Goal: Information Seeking & Learning: Learn about a topic

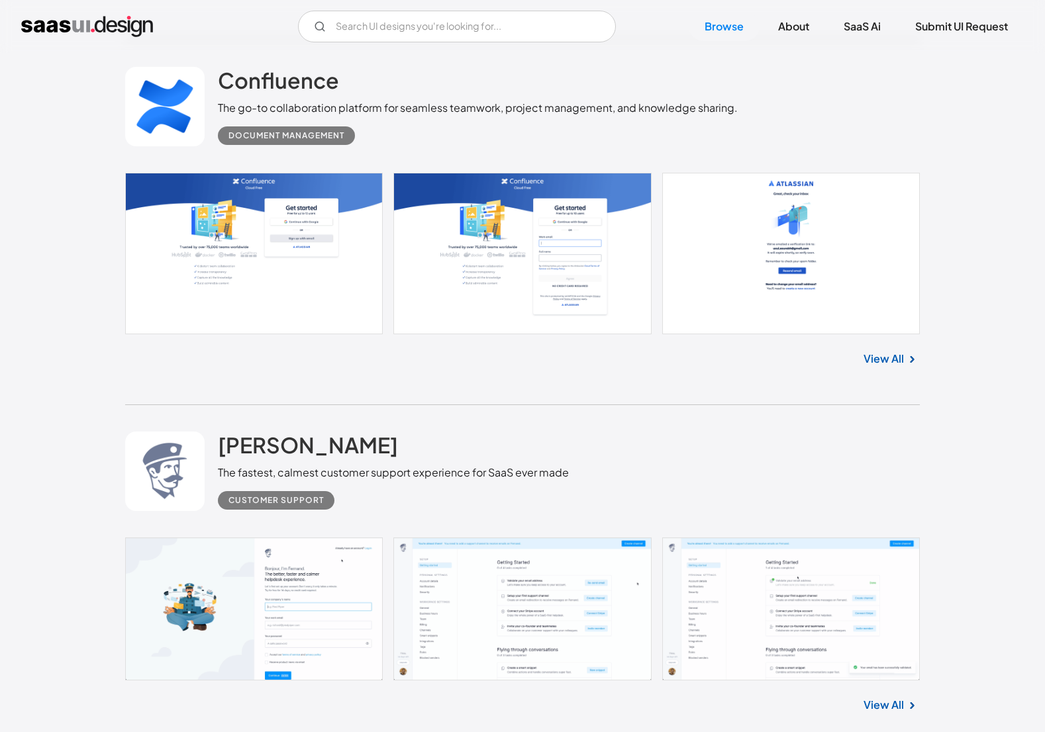
scroll to position [2080, 0]
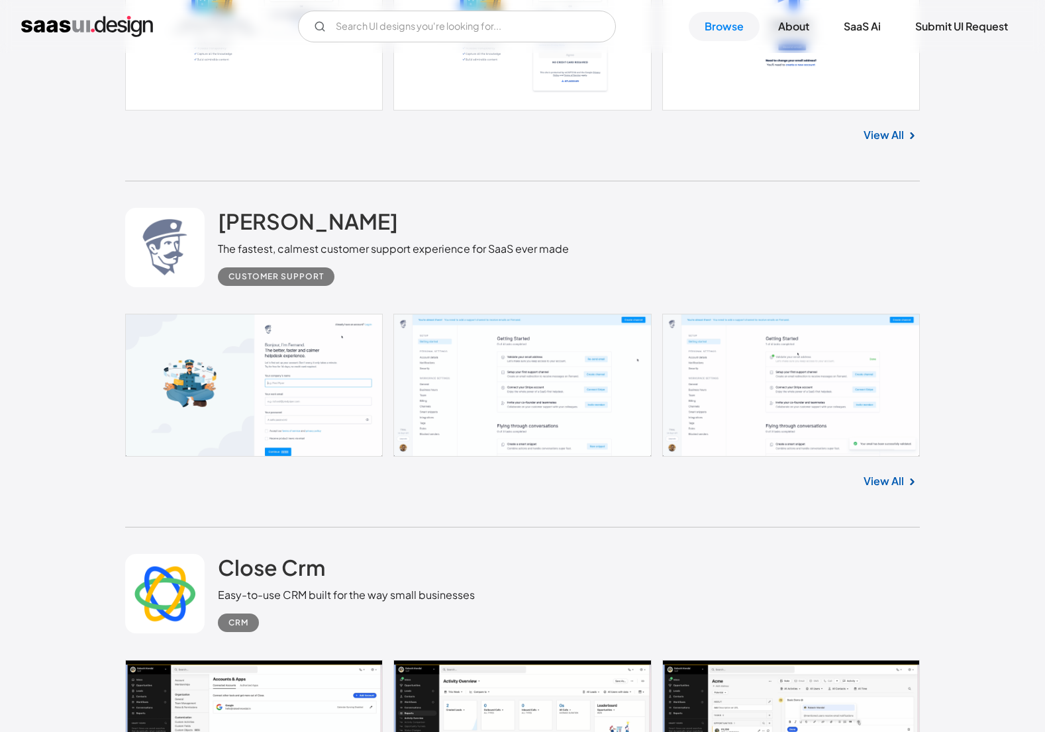
click at [222, 359] on link at bounding box center [522, 385] width 794 height 143
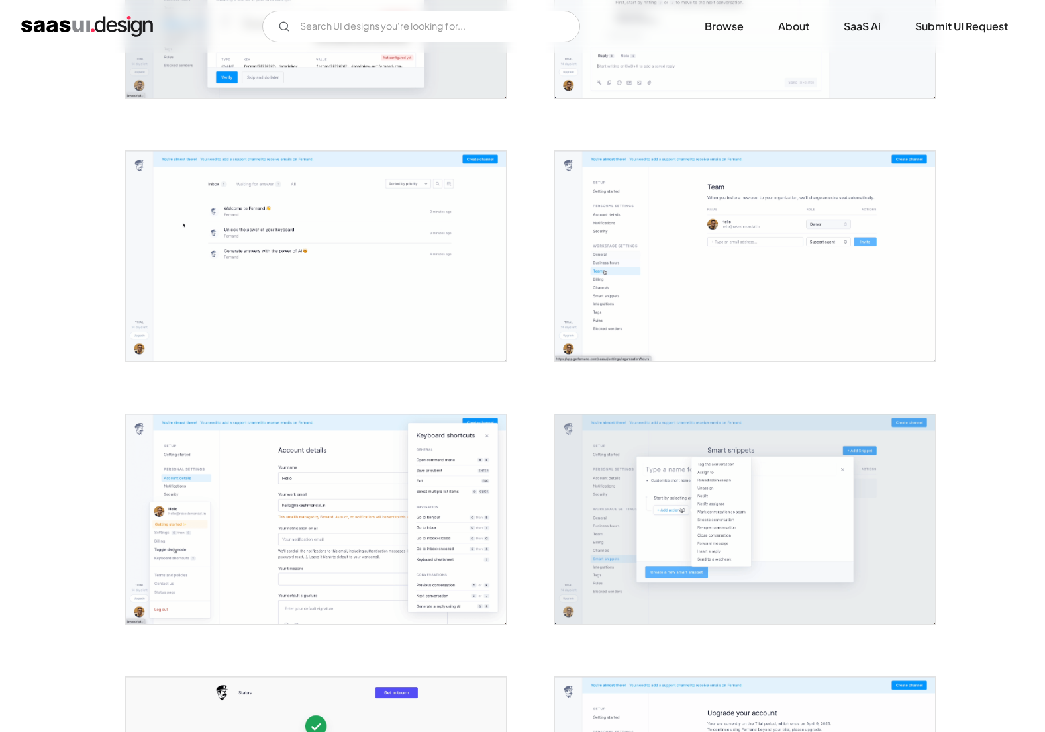
scroll to position [1620, 0]
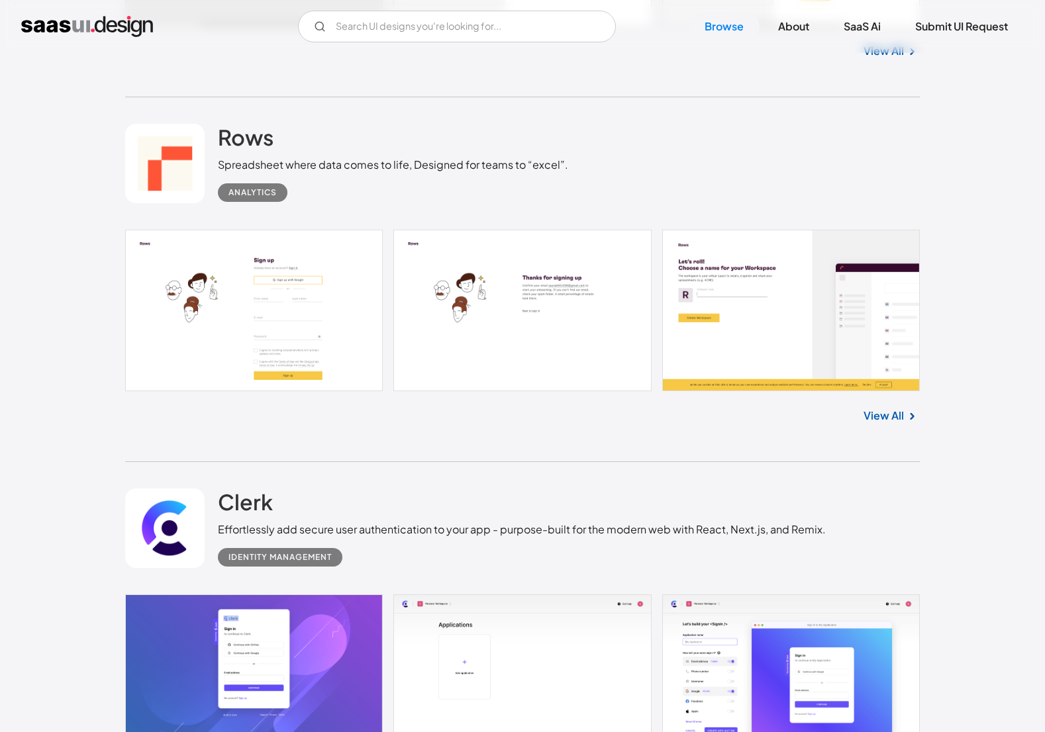
scroll to position [10559, 0]
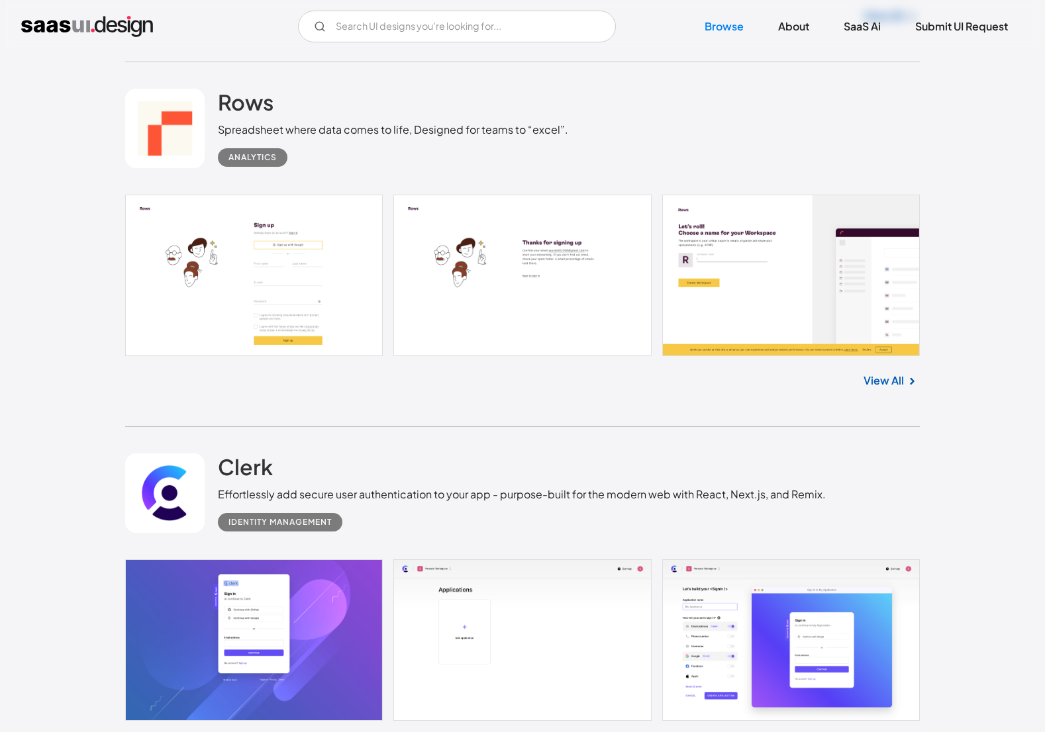
click at [239, 297] on link at bounding box center [522, 276] width 794 height 162
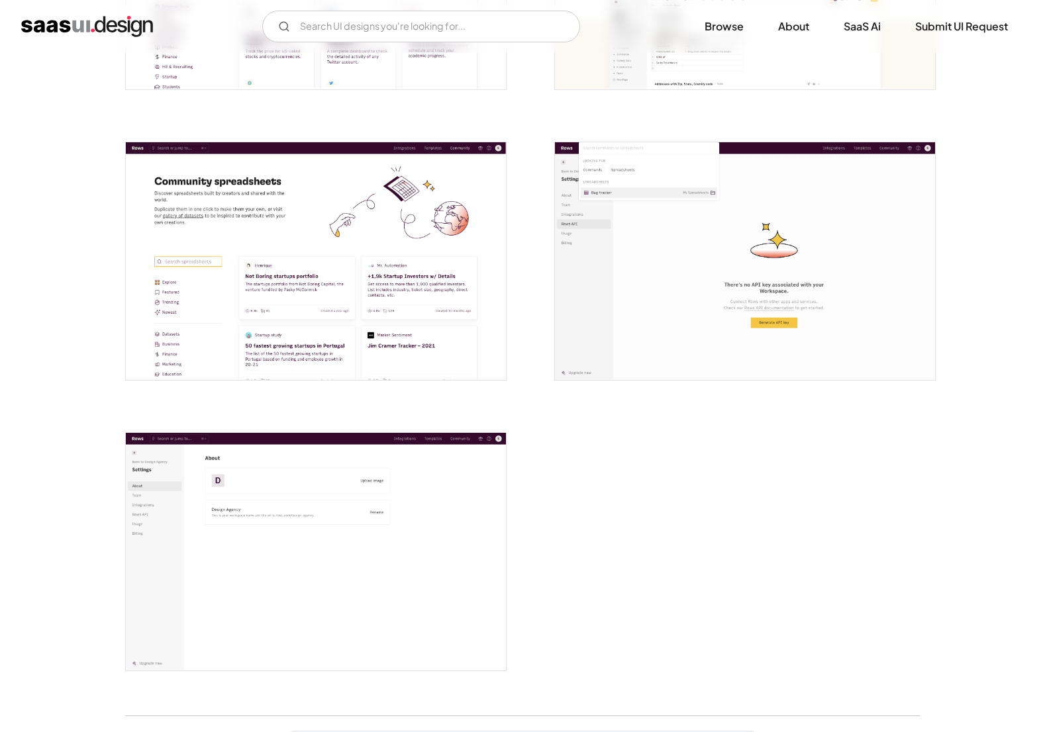
scroll to position [3069, 0]
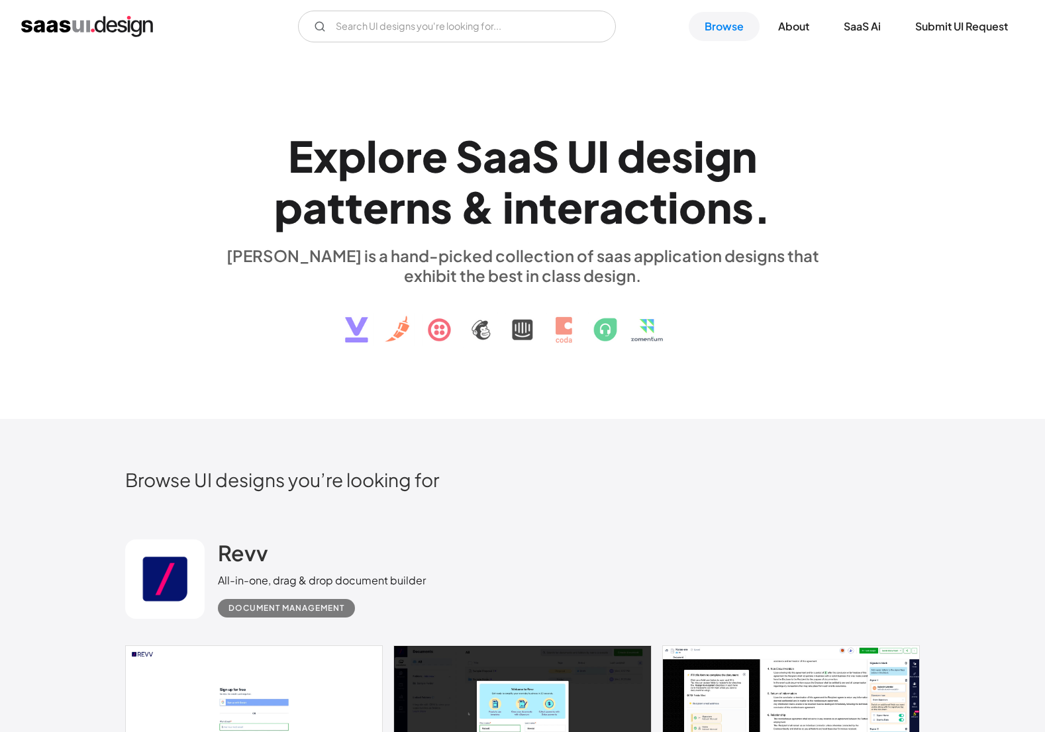
click at [445, 6] on div "V7 Labs Gen AI Application Design Best-in-class data labeling tool. GenAI Close…" at bounding box center [522, 26] width 1045 height 53
click at [471, 17] on input "Email Form" at bounding box center [457, 27] width 318 height 32
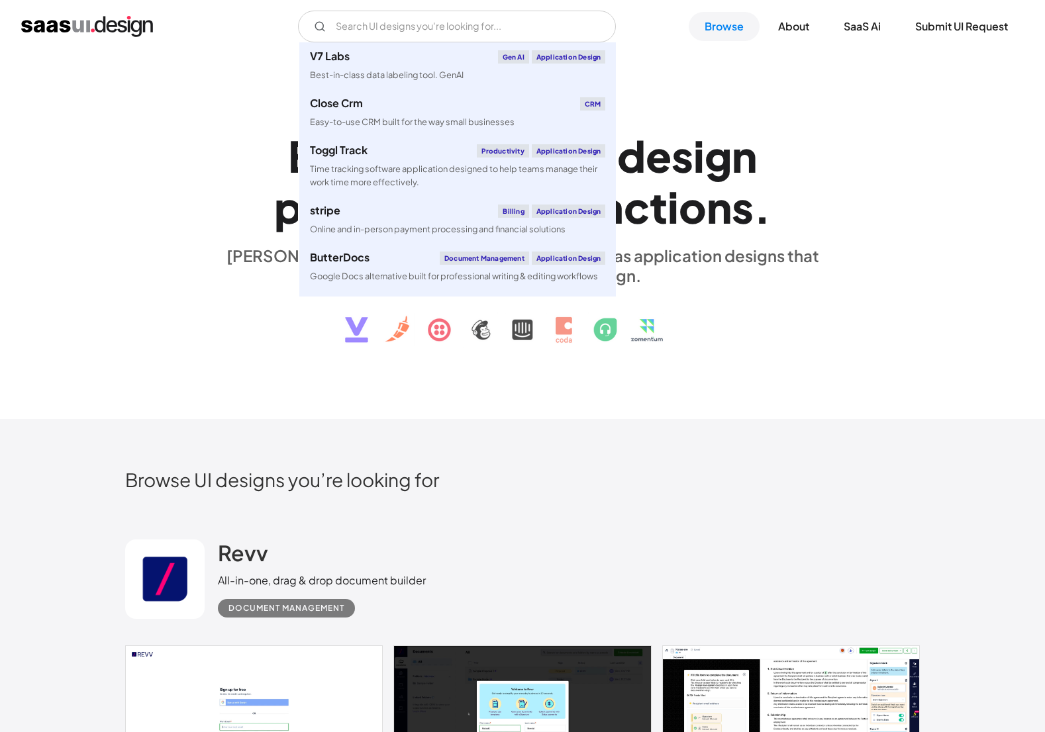
click at [191, 385] on div "E x p l o r e S a a S U I d e s i g n p a t t e r n s & i n t e r a c t i o n s…" at bounding box center [522, 236] width 1045 height 366
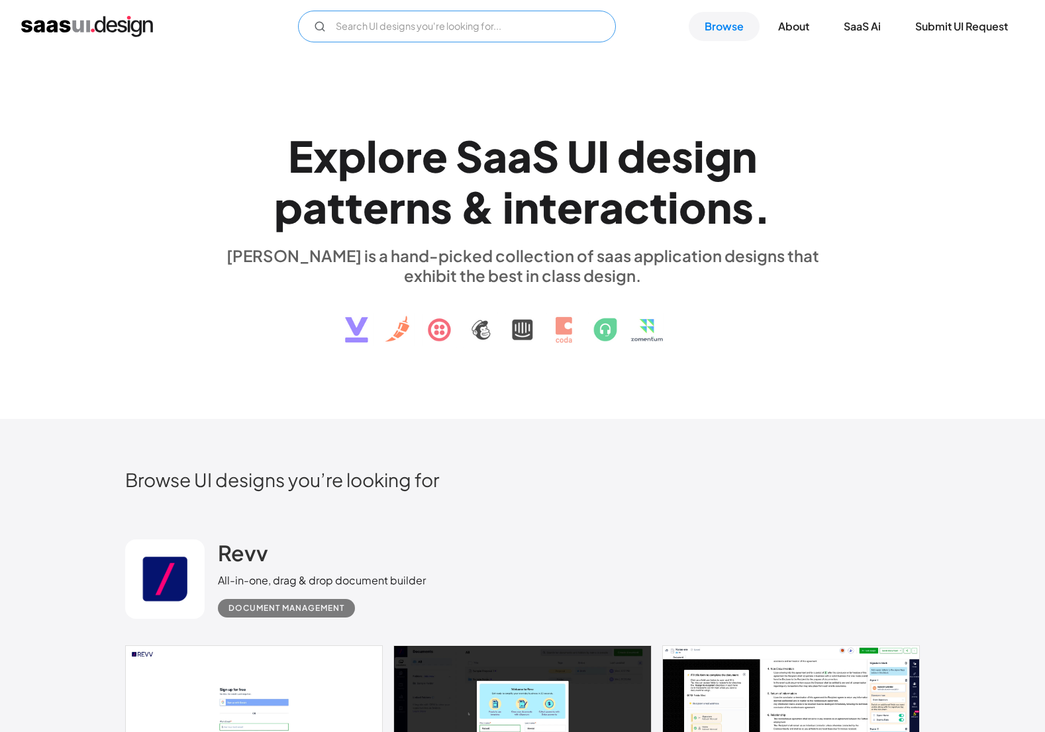
click at [389, 26] on input "Email Form" at bounding box center [457, 27] width 318 height 32
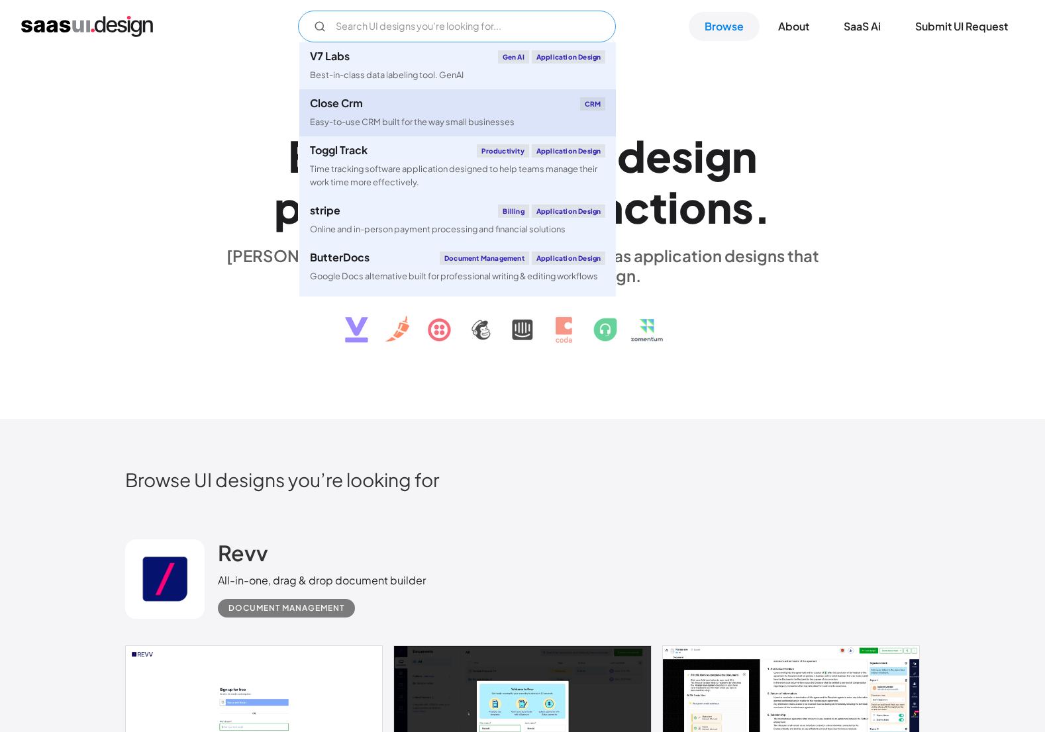
click at [430, 115] on link "Close Crm CRM Easy-to-use CRM built for the way small businesses" at bounding box center [457, 112] width 316 height 47
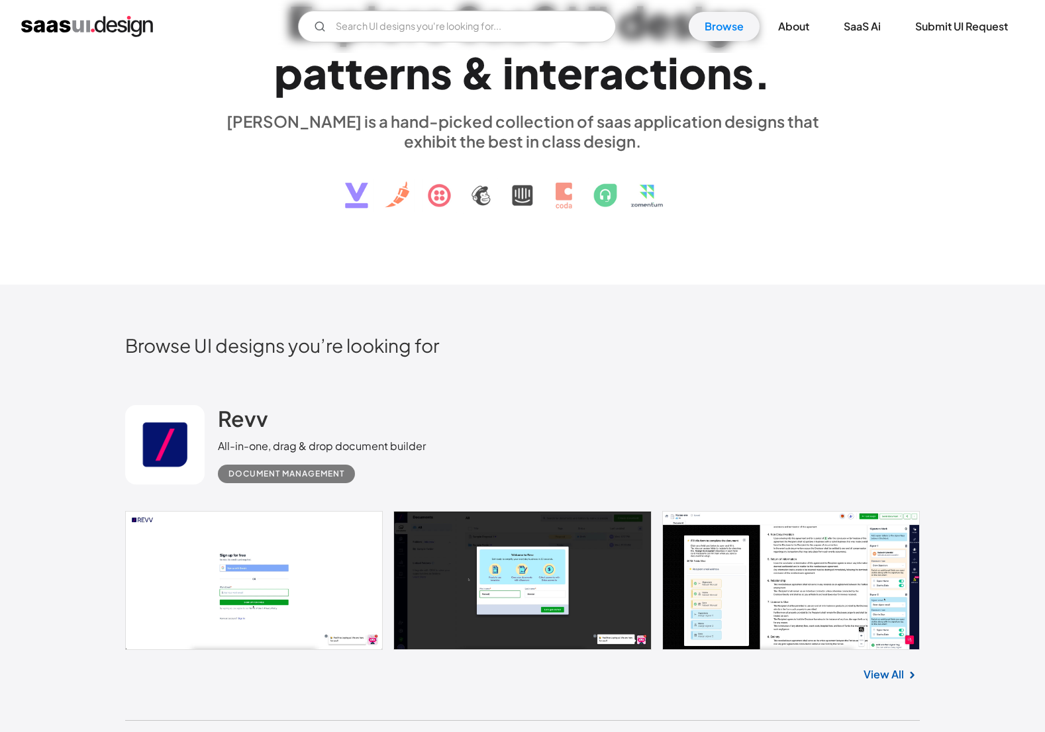
scroll to position [99, 0]
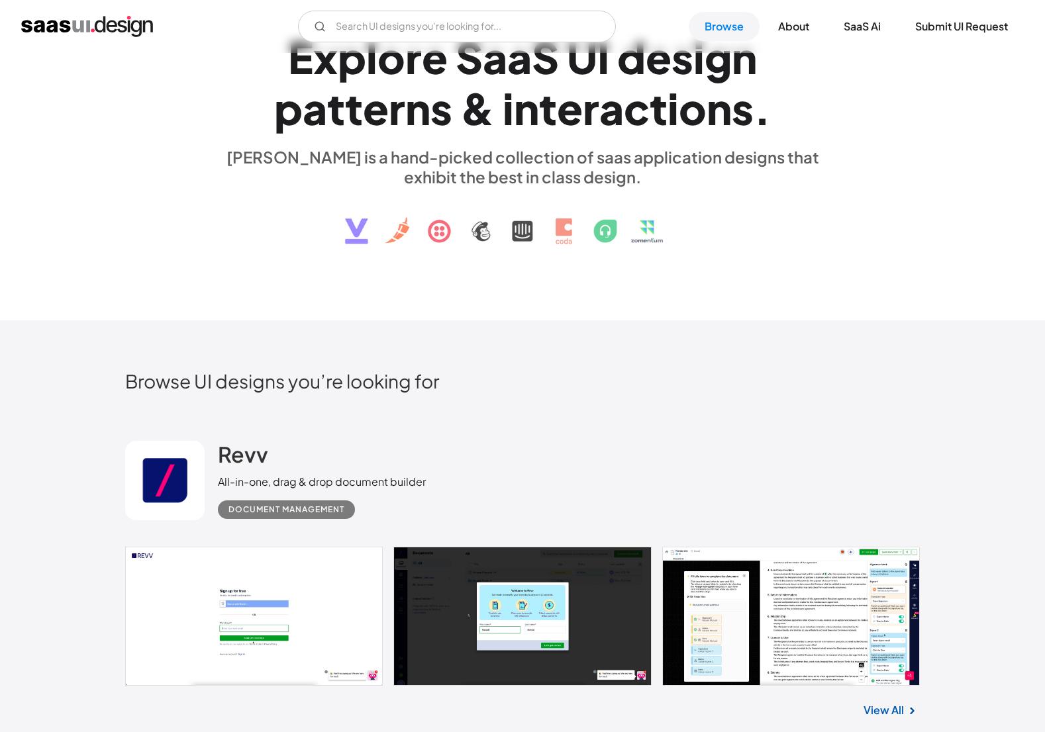
click at [449, 44] on div "V7 Labs Gen AI Application Design Best-in-class data labeling tool. GenAI Close…" at bounding box center [522, 26] width 1045 height 53
click at [436, 30] on input "Email Form" at bounding box center [457, 27] width 318 height 32
type input "う"
type input "user"
click at [726, 22] on link "Browse" at bounding box center [723, 26] width 71 height 29
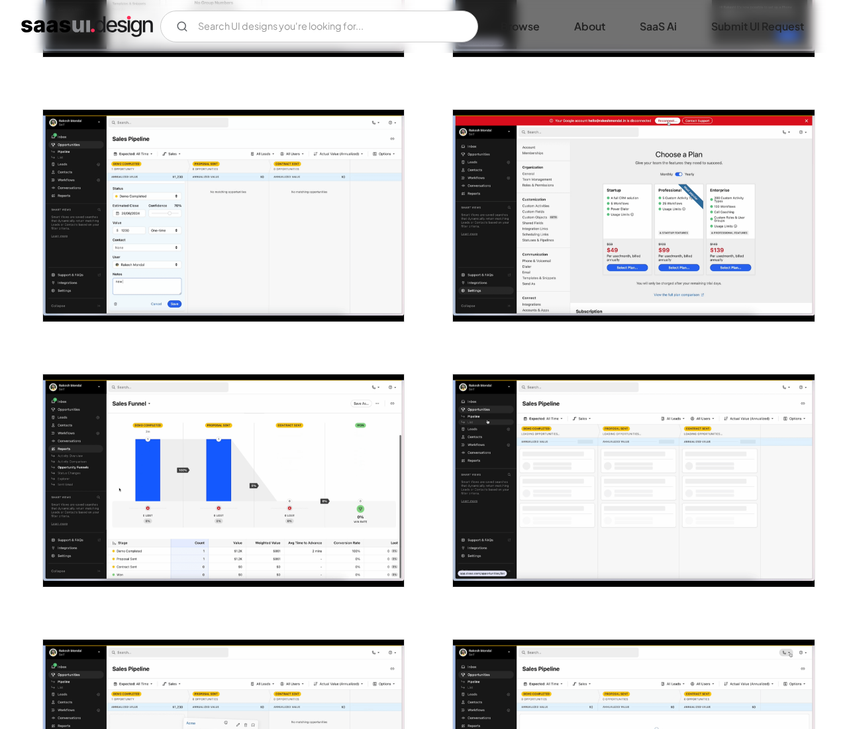
scroll to position [2460, 0]
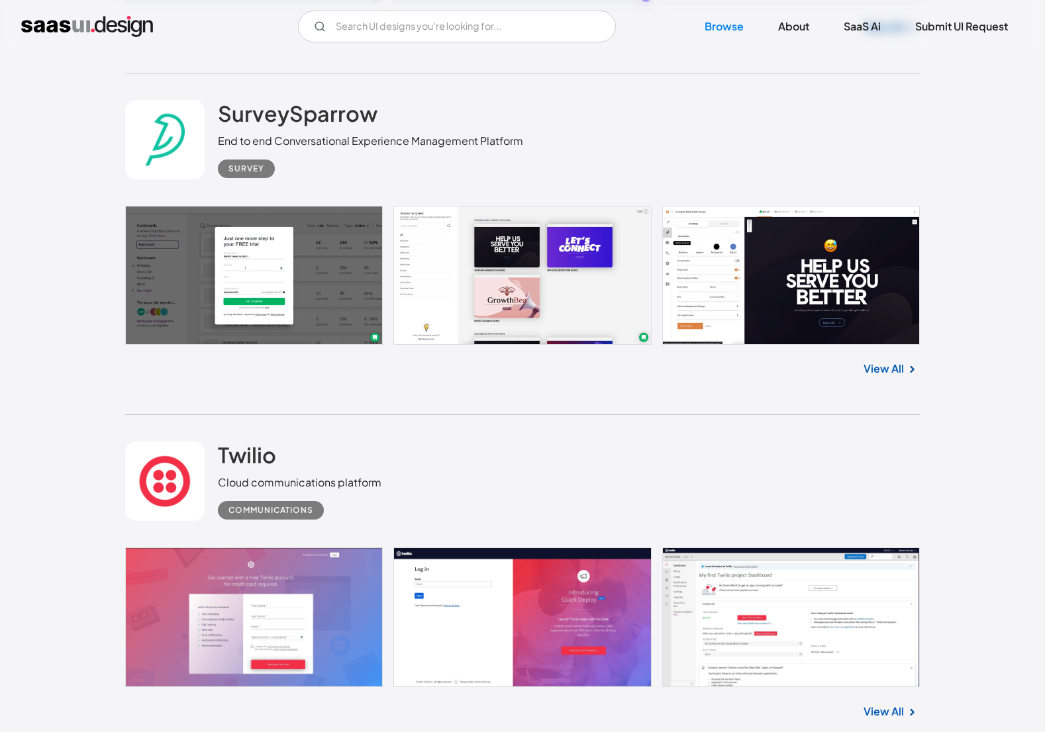
scroll to position [5321, 0]
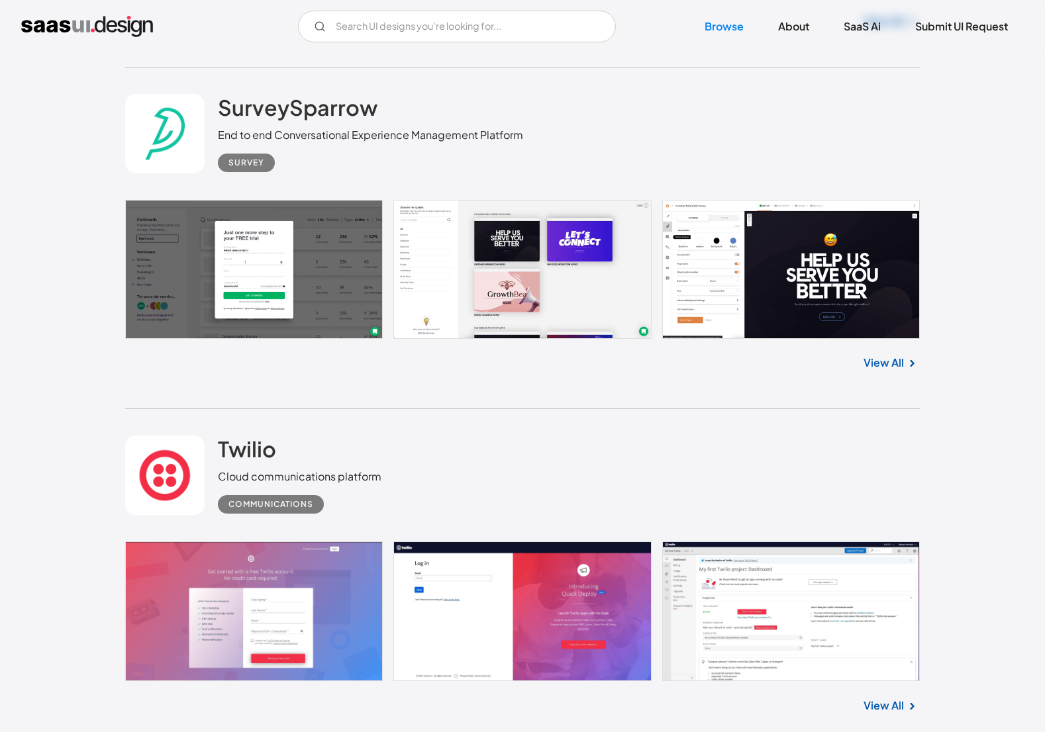
click at [387, 46] on div "V7 Labs Gen AI Application Design Best-in-class data labeling tool. GenAI Close…" at bounding box center [522, 26] width 1045 height 53
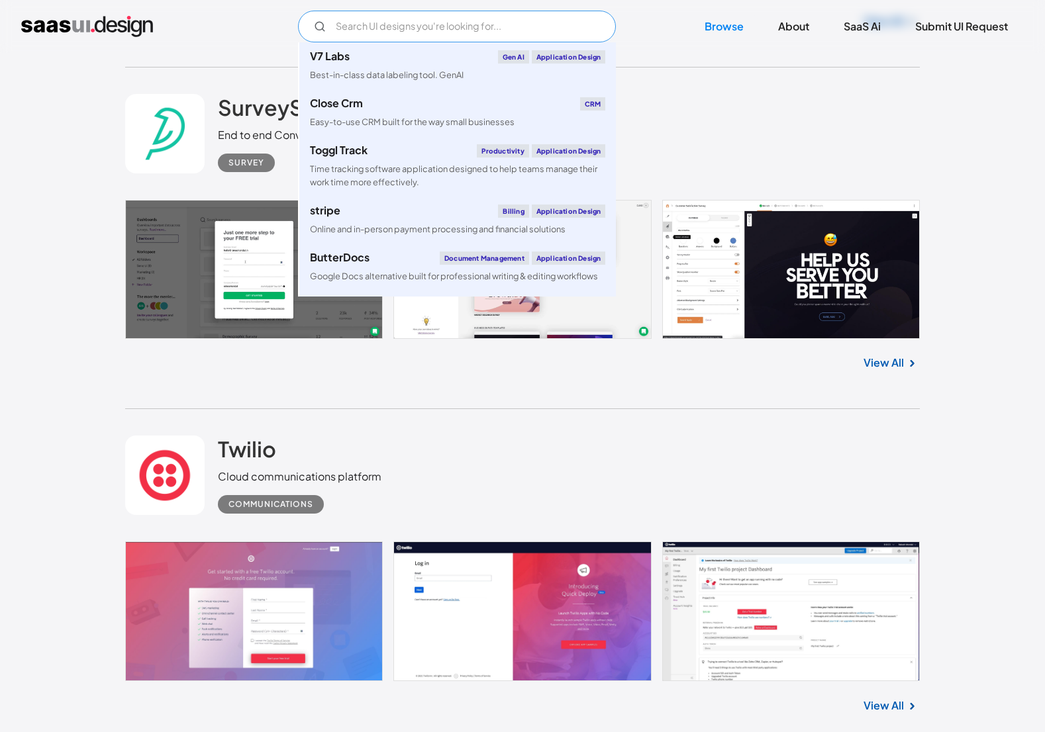
click at [406, 42] on input "Email Form" at bounding box center [457, 27] width 318 height 32
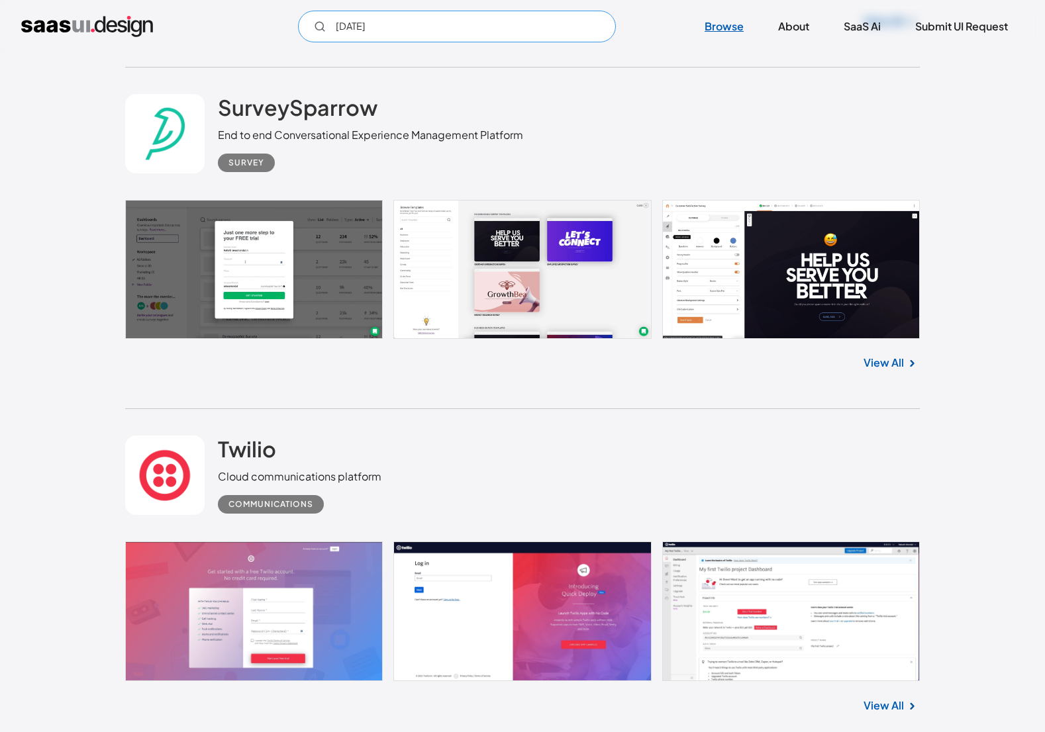
type input "monday"
click at [722, 17] on link "Browse" at bounding box center [723, 26] width 71 height 29
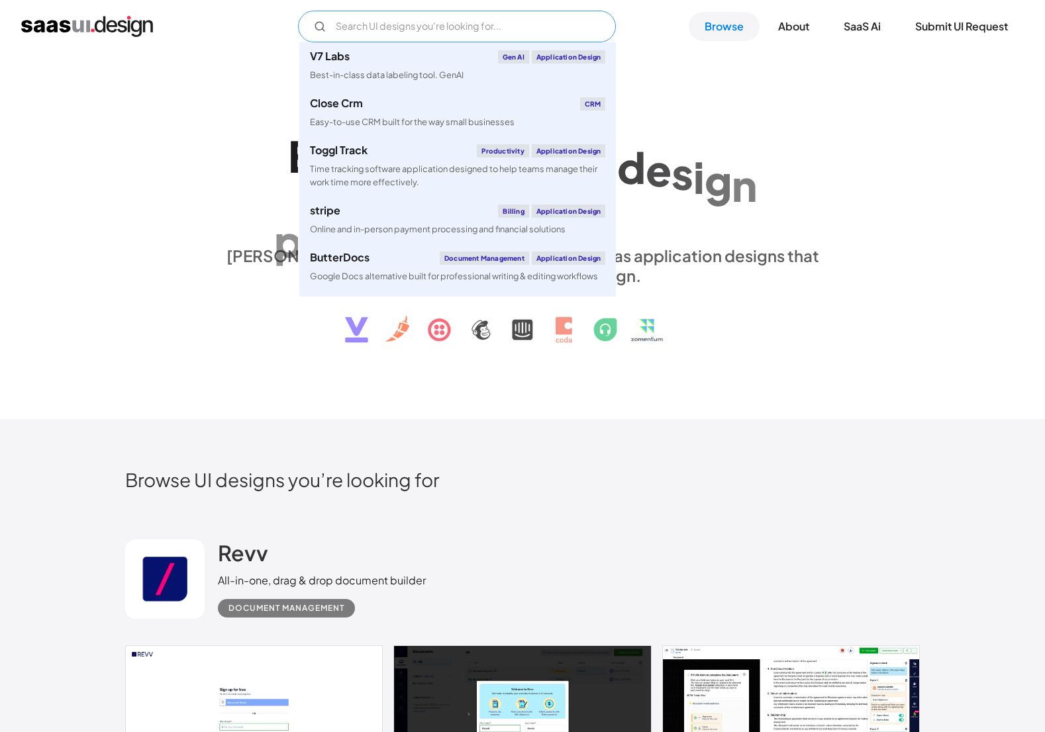
click at [458, 19] on input "Email Form" at bounding box center [457, 27] width 318 height 32
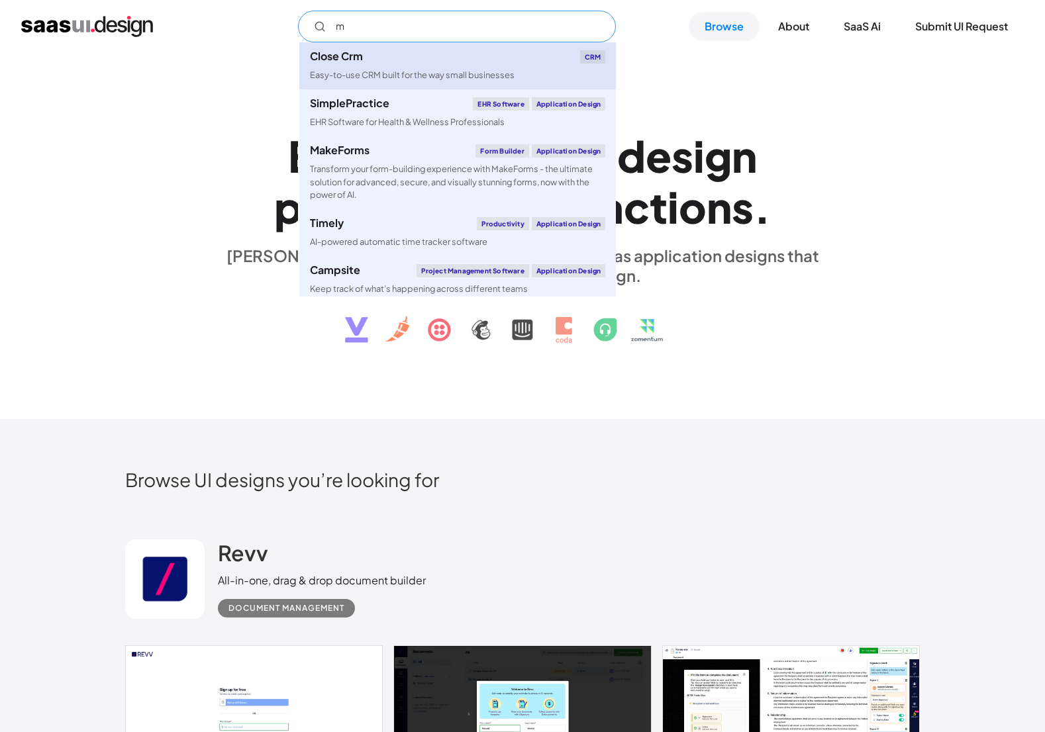
click at [428, 78] on div "Easy-to-use CRM built for the way small businesses" at bounding box center [412, 75] width 205 height 13
type input "m"
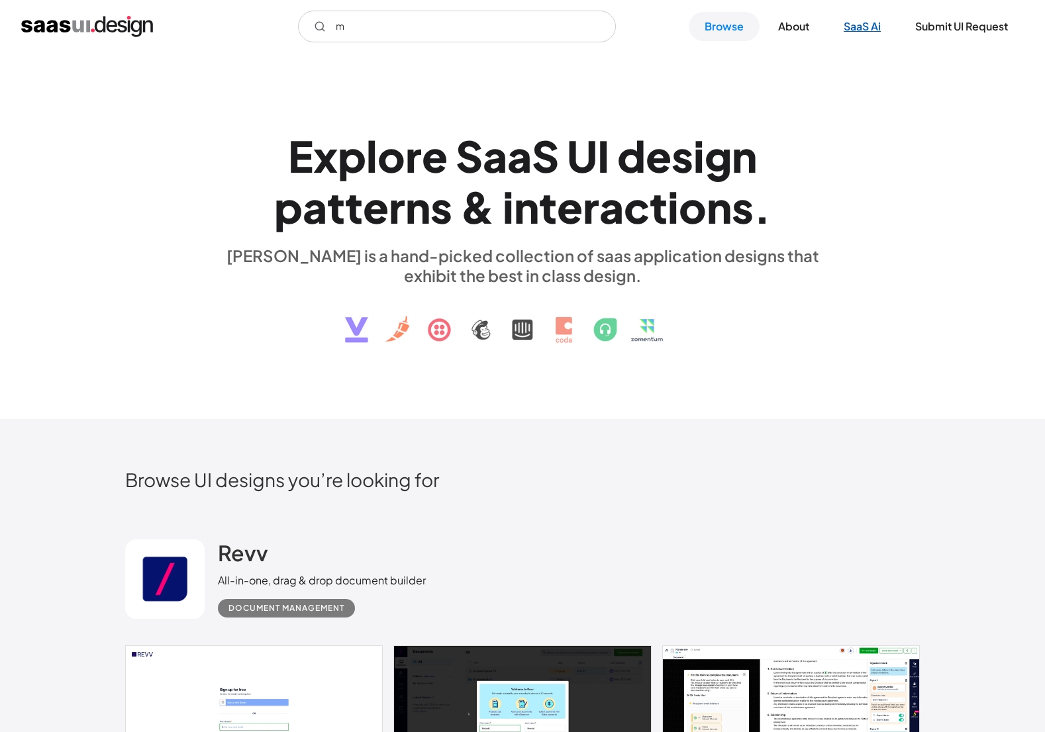
click at [859, 32] on link "SaaS Ai" at bounding box center [861, 26] width 69 height 29
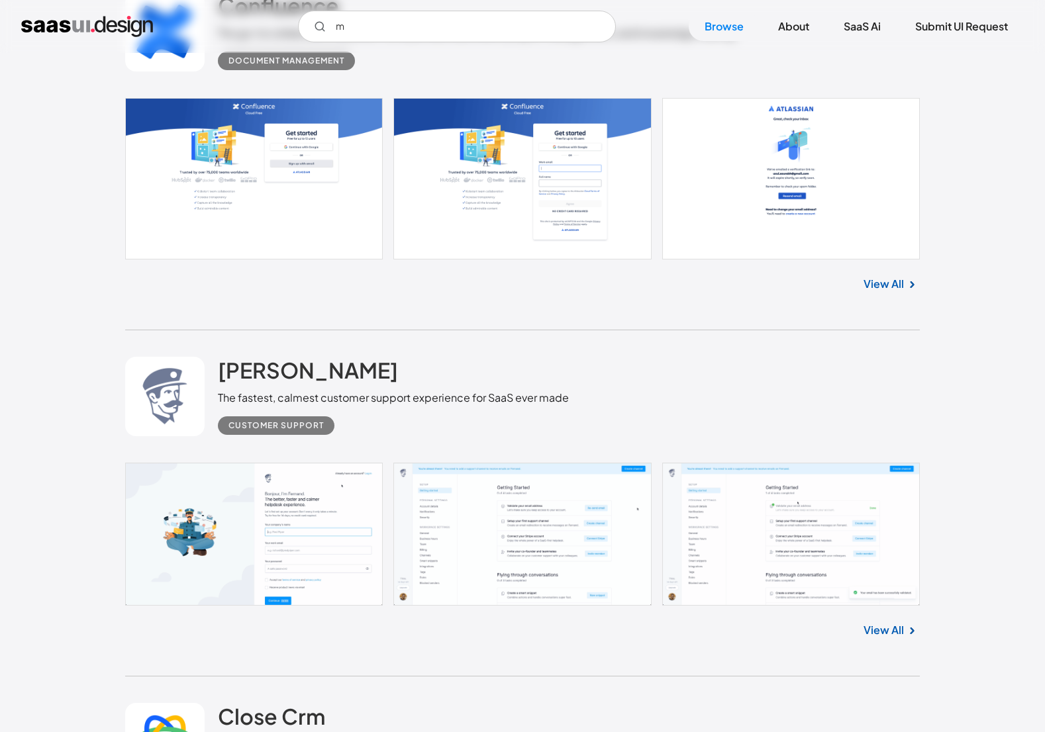
scroll to position [2687, 0]
